Goal: Task Accomplishment & Management: Use online tool/utility

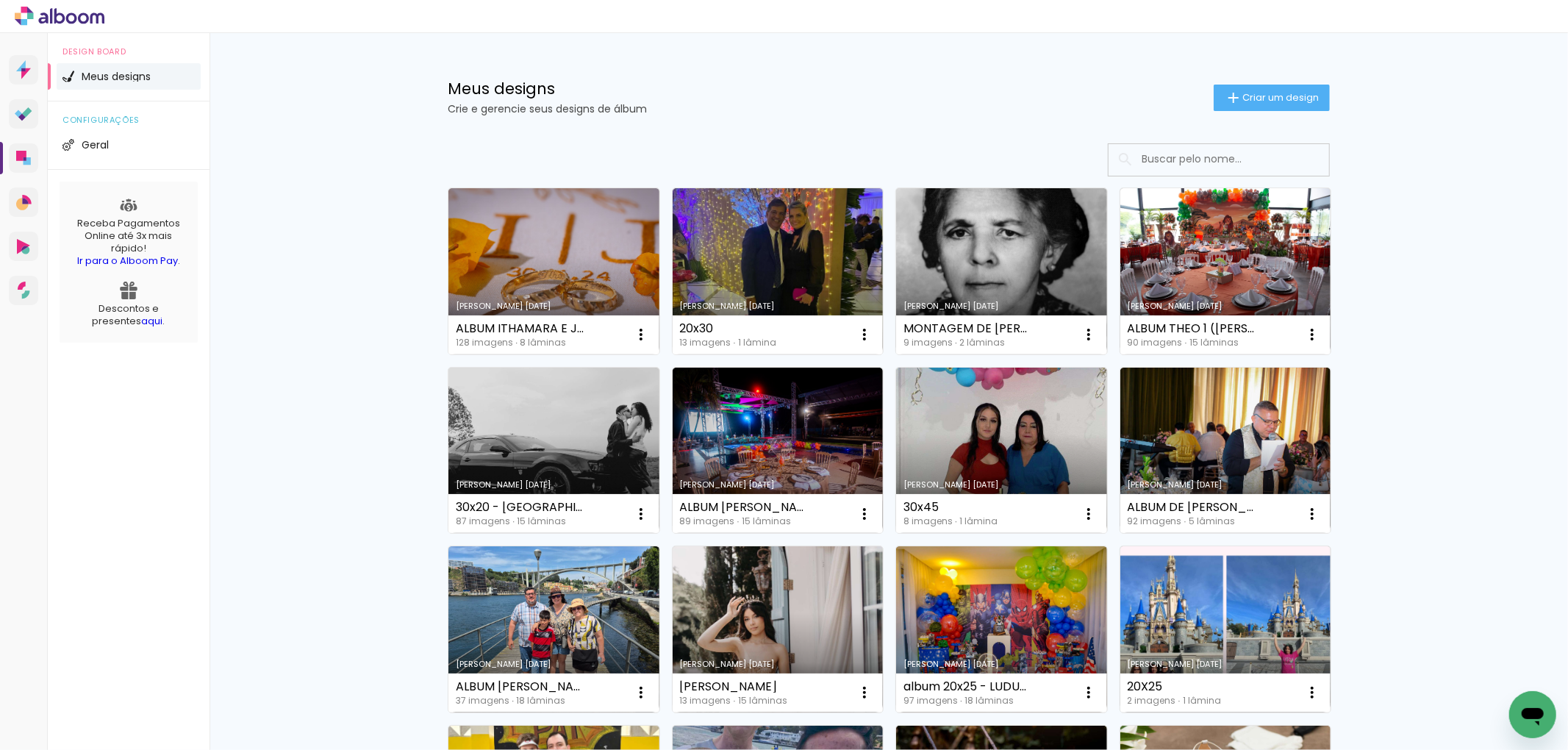
click at [1150, 153] on input at bounding box center [1239, 159] width 210 height 30
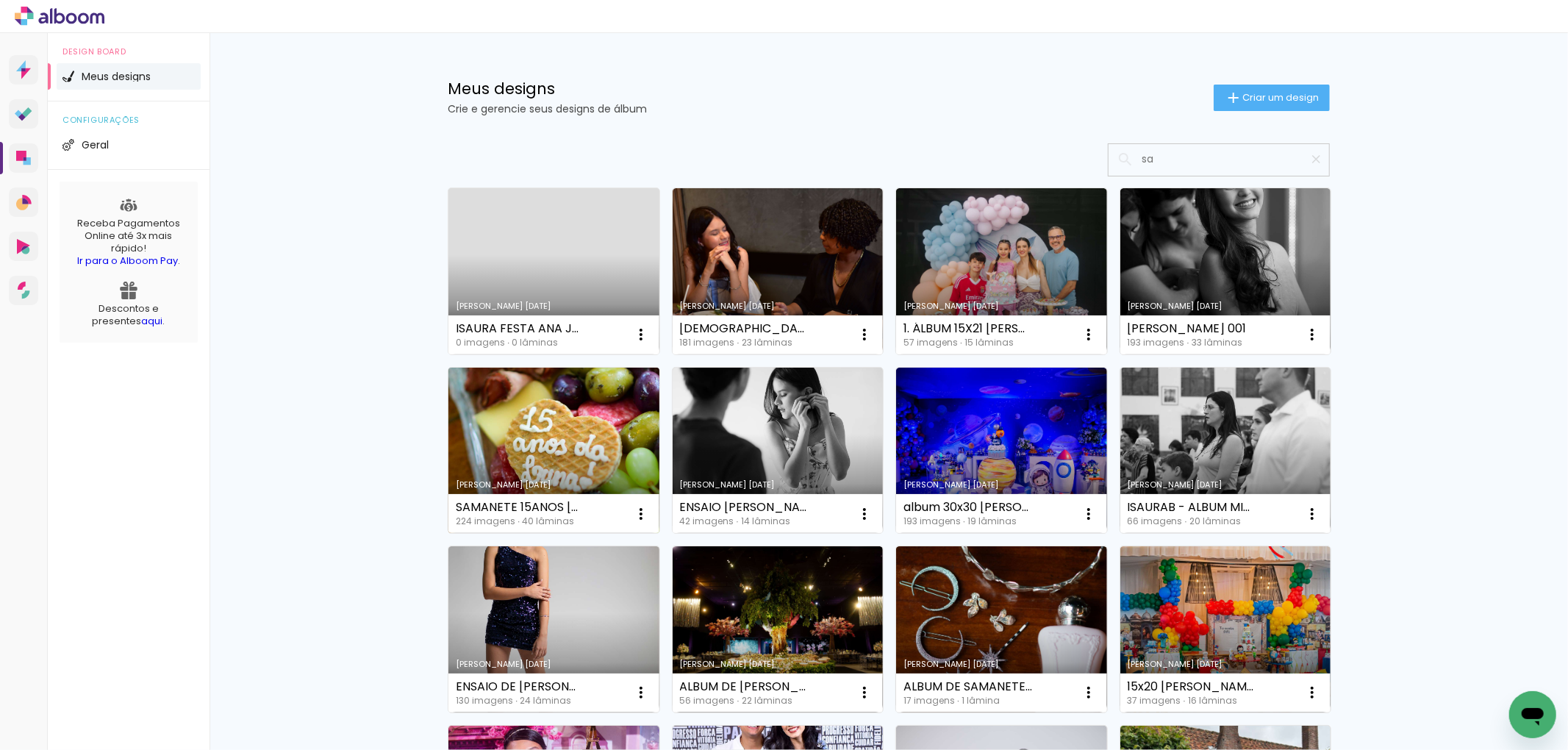
type input "sa"
type paper-input "sa"
click at [573, 425] on link "Criado em [DATE]" at bounding box center [554, 451] width 211 height 166
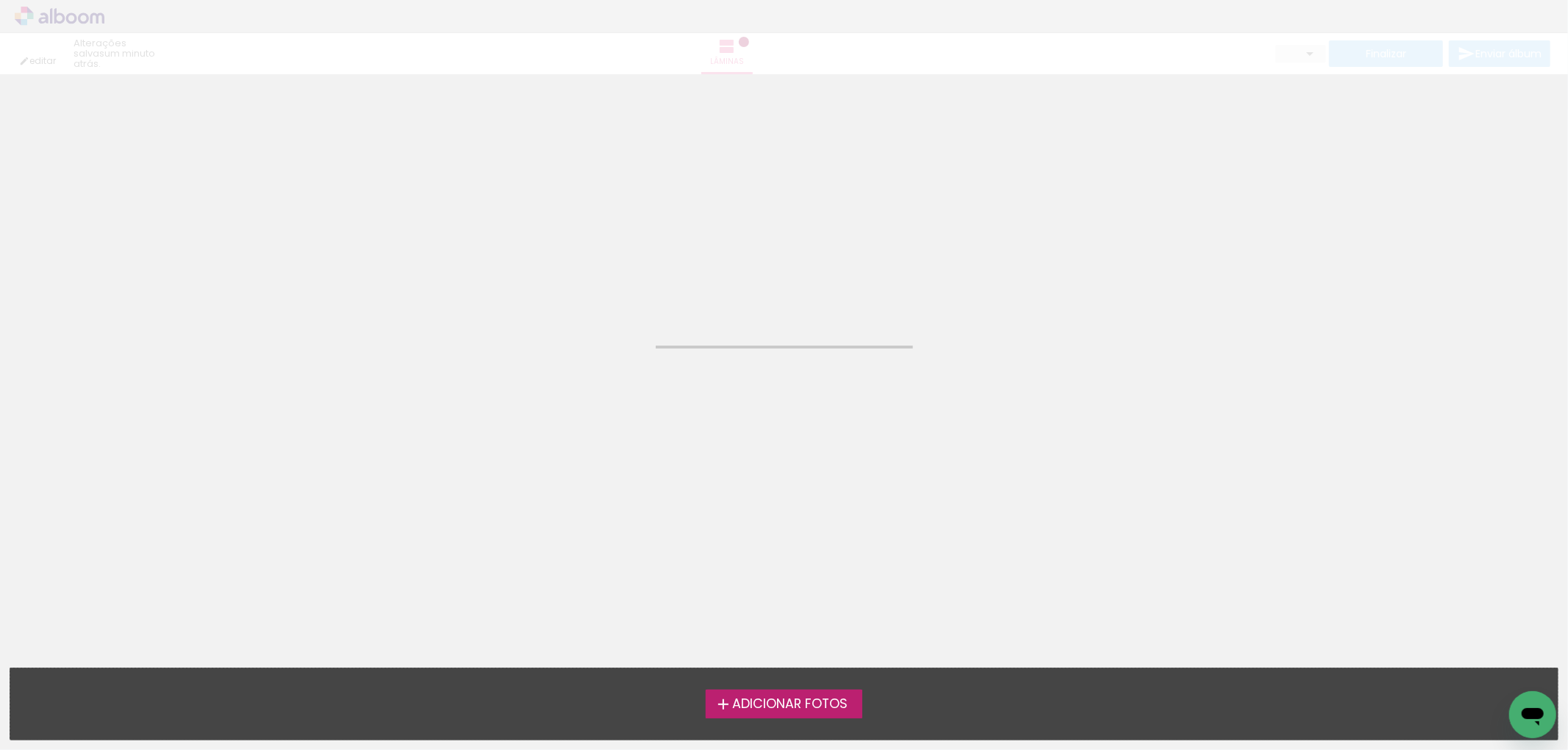
click at [573, 425] on neon-animated-pages "Confirmar Cancelar" at bounding box center [784, 412] width 1568 height 676
